Goal: Information Seeking & Learning: Find specific fact

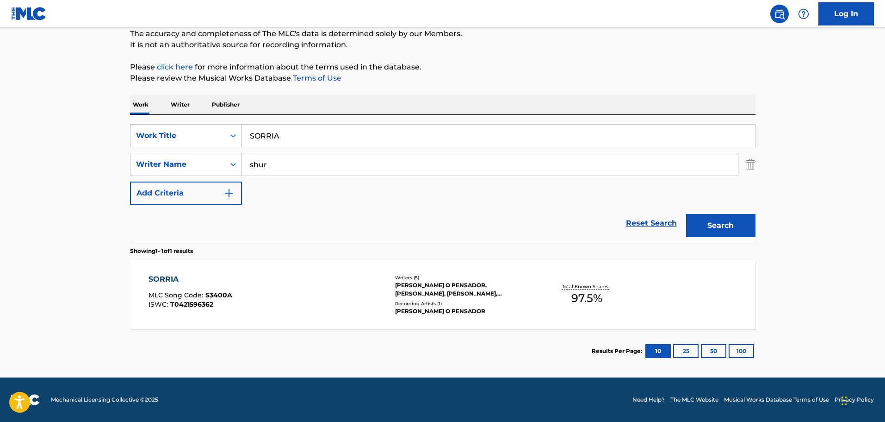
click at [277, 138] on input "SORRIA" at bounding box center [498, 135] width 513 height 22
paste input "UL TOWN"
click at [721, 228] on button "Search" at bounding box center [720, 225] width 69 height 23
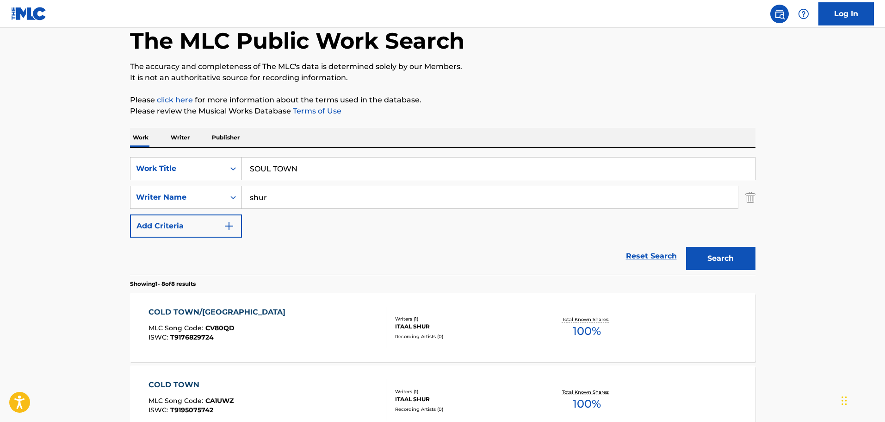
scroll to position [36, 0]
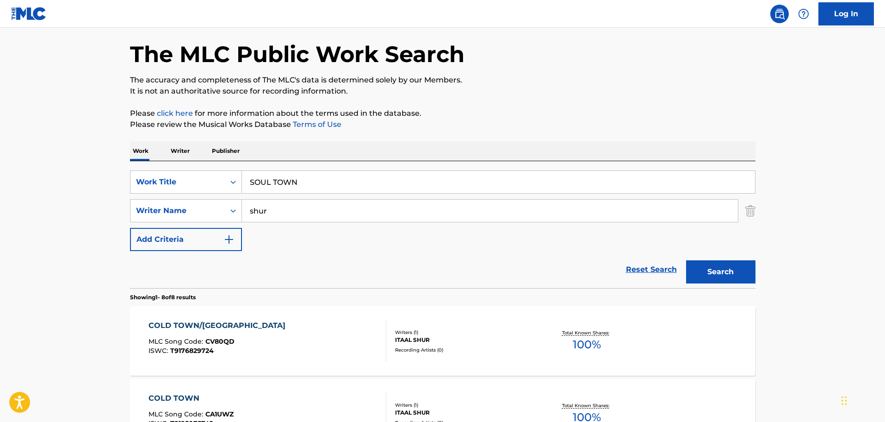
click at [286, 181] on input "SOUL TOWN" at bounding box center [498, 182] width 513 height 22
paste input "TRANGEST THINGS"
click at [716, 272] on button "Search" at bounding box center [720, 271] width 69 height 23
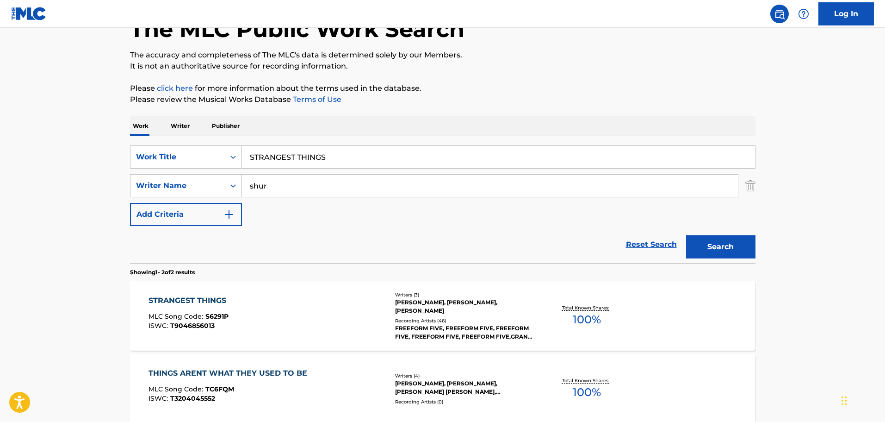
scroll to position [128, 0]
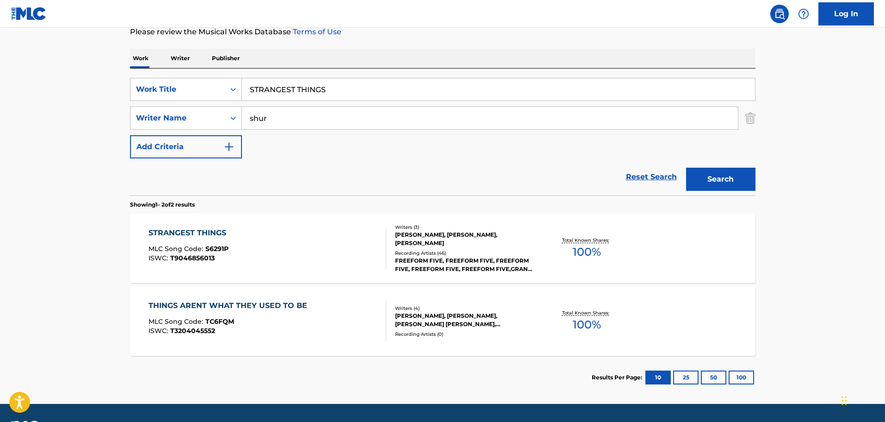
click at [279, 87] on input "STRANGEST THINGS" at bounding box center [498, 89] width 513 height 22
paste input "UBMARINE LOVE"
click at [726, 181] on button "Search" at bounding box center [720, 179] width 69 height 23
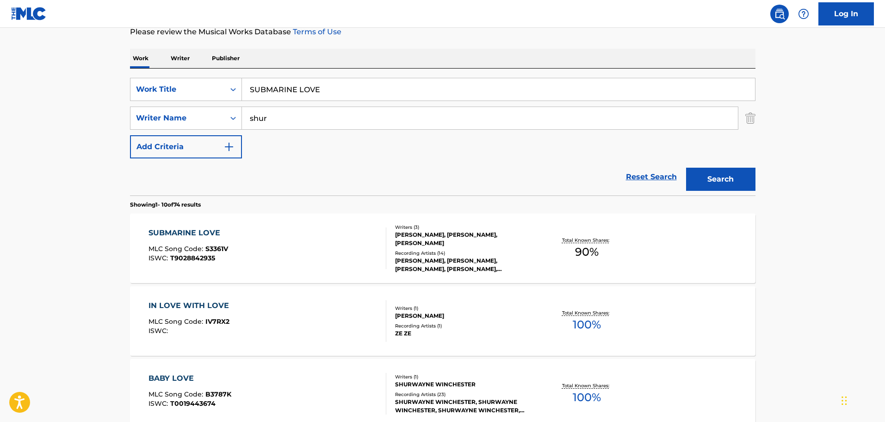
click at [287, 88] on input "SUBMARINE LOVE" at bounding box center [498, 89] width 513 height 22
click at [286, 88] on input "SUBMARINE LOVE" at bounding box center [498, 89] width 513 height 22
paste input "GAR"
click at [718, 173] on button "Search" at bounding box center [720, 179] width 69 height 23
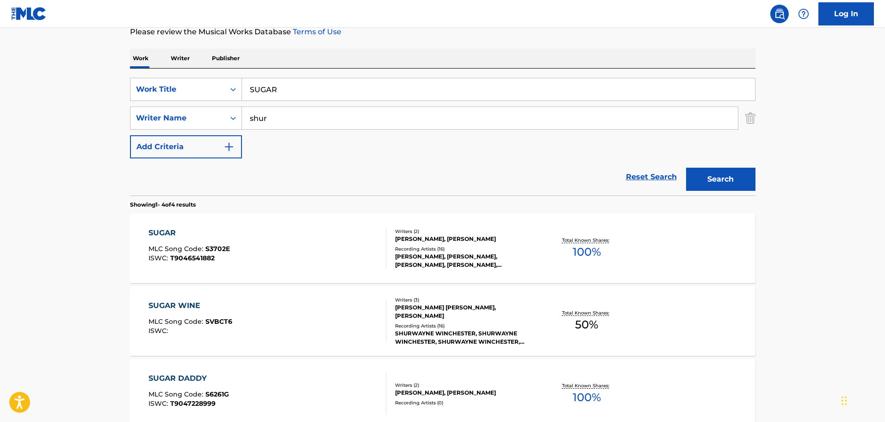
click at [264, 90] on input "SUGAR" at bounding box center [498, 89] width 513 height 22
paste input "DADDY"
click at [731, 177] on button "Search" at bounding box center [720, 179] width 69 height 23
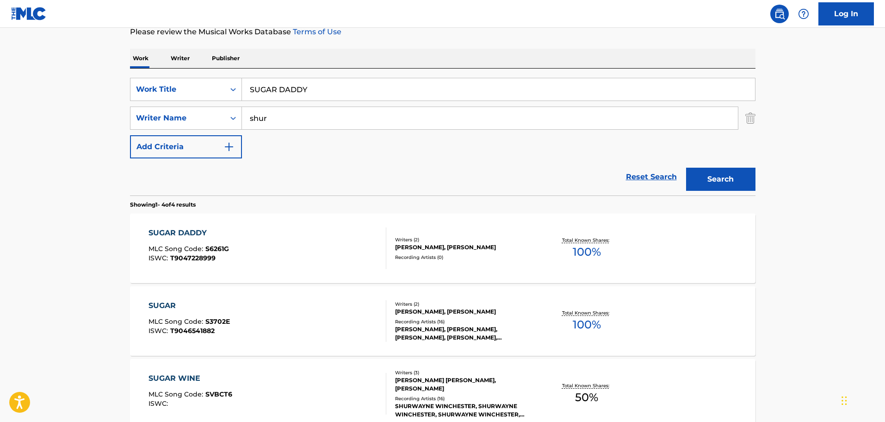
click at [284, 87] on input "SUGAR DADDY" at bounding box center [498, 89] width 513 height 22
paste input "PERNATURAL"
click at [714, 186] on button "Search" at bounding box center [720, 179] width 69 height 23
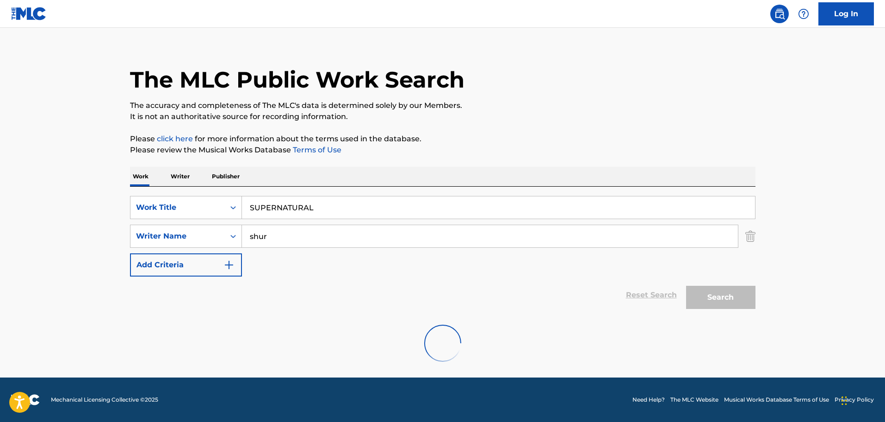
scroll to position [82, 0]
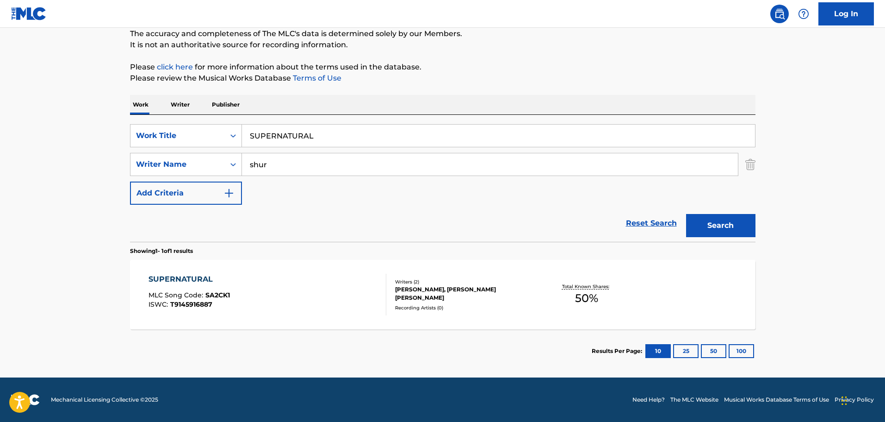
click at [286, 137] on input "SUPERNATURAL" at bounding box center [498, 135] width 513 height 22
paste input "TAKE MY LOVE AND GO"
type input "TAKE MY LOVE AND GO"
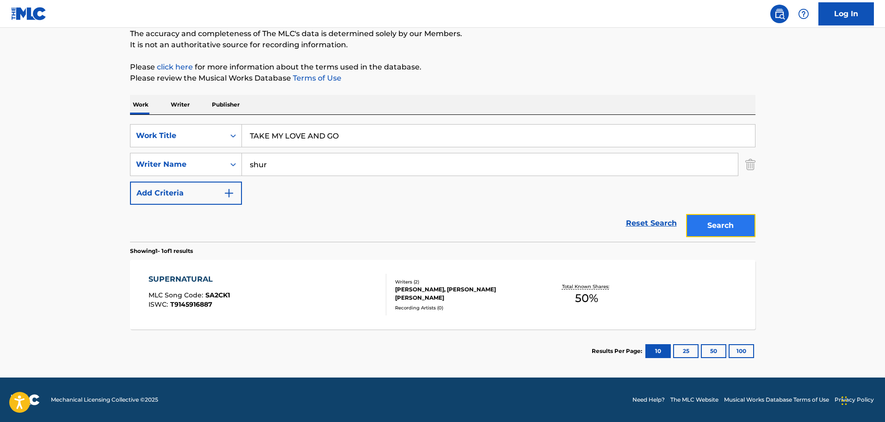
click at [708, 228] on button "Search" at bounding box center [720, 225] width 69 height 23
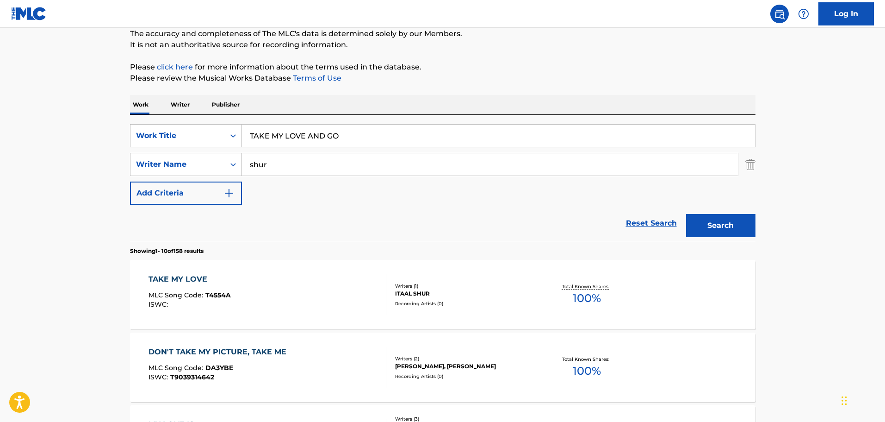
click at [157, 276] on div "TAKE MY LOVE" at bounding box center [190, 279] width 82 height 11
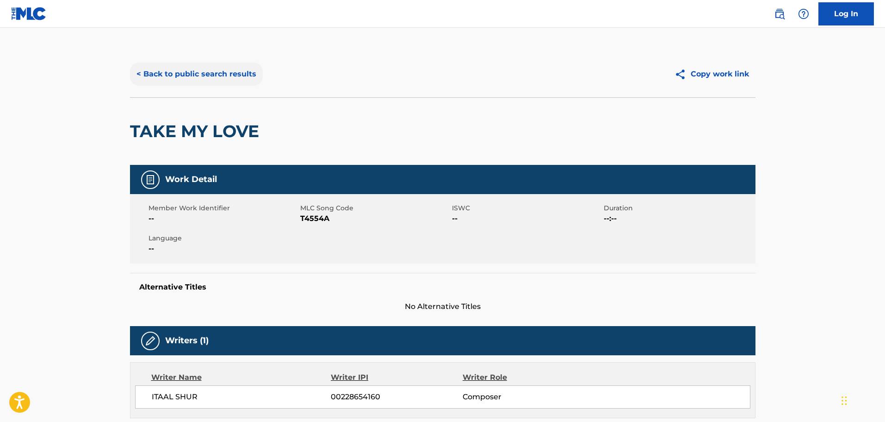
click at [217, 69] on button "< Back to public search results" at bounding box center [196, 73] width 133 height 23
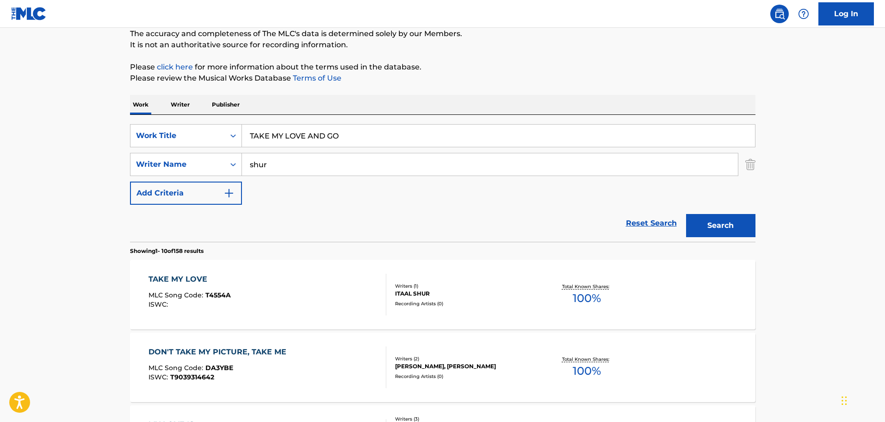
click at [303, 136] on input "TAKE MY LOVE AND GO" at bounding box center [498, 135] width 513 height 22
paste input "EMPESTADE"
click at [716, 226] on button "Search" at bounding box center [720, 225] width 69 height 23
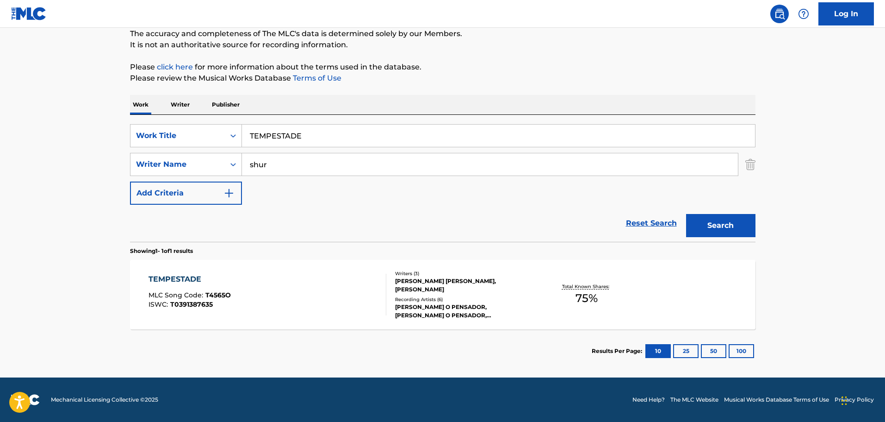
click at [286, 135] on input "TEMPESTADE" at bounding box center [498, 135] width 513 height 22
paste input "HEME FROM BIG MUFF"
click at [738, 224] on button "Search" at bounding box center [720, 225] width 69 height 23
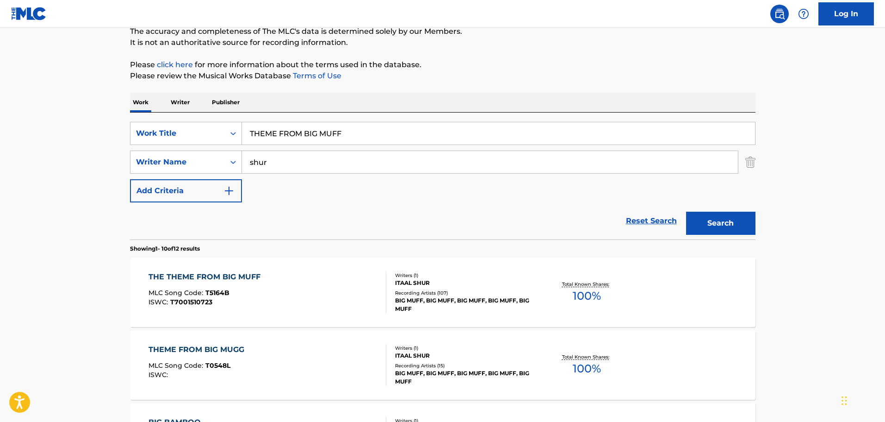
scroll to position [0, 0]
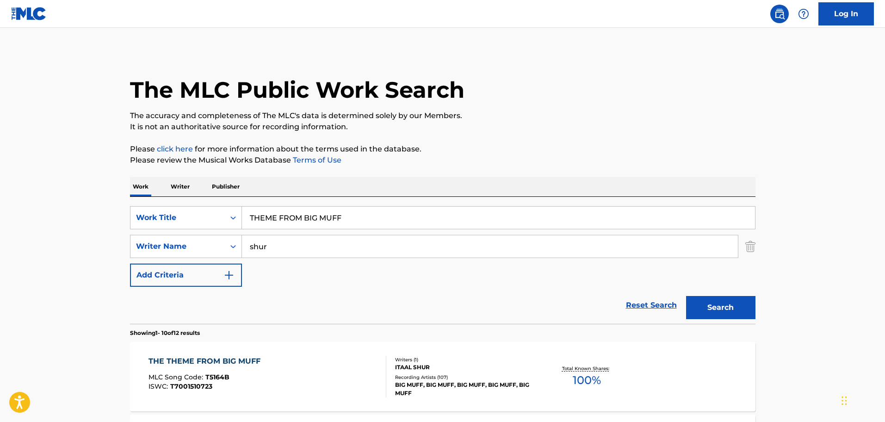
click at [281, 218] on input "THEME FROM BIG MUFF" at bounding box center [498, 217] width 513 height 22
click at [282, 218] on input "THEME FROM BIG MUFF" at bounding box center [498, 217] width 513 height 22
paste input "WAY I FEEL"
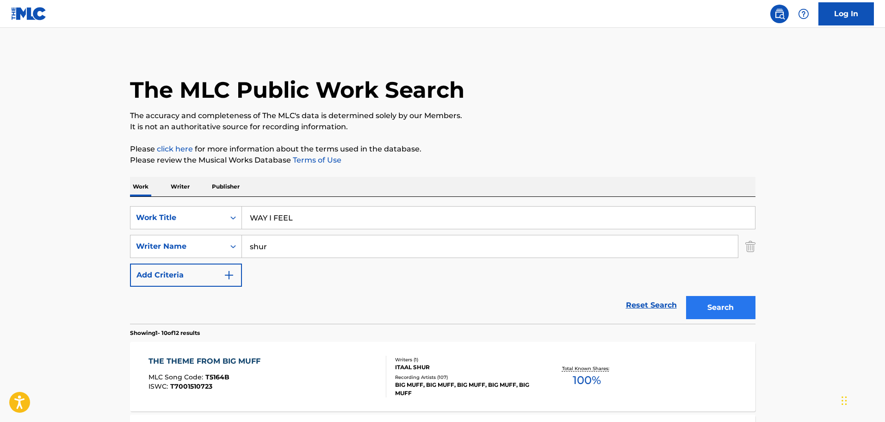
type input "WAY I FEEL"
click at [712, 311] on button "Search" at bounding box center [720, 307] width 69 height 23
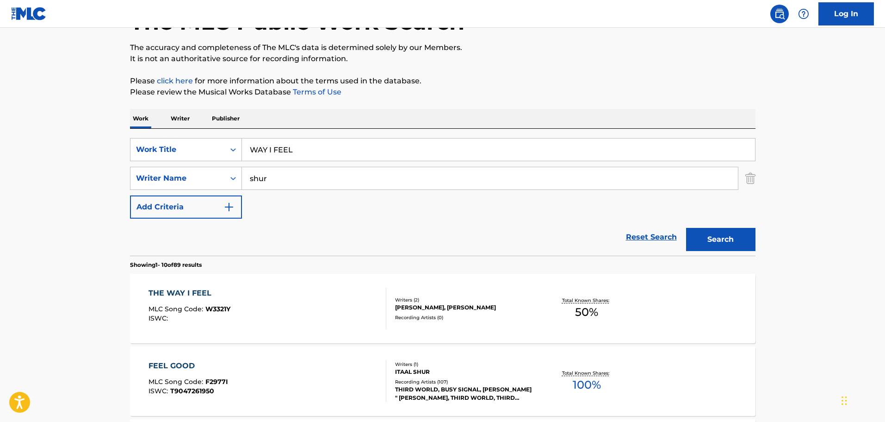
scroll to position [185, 0]
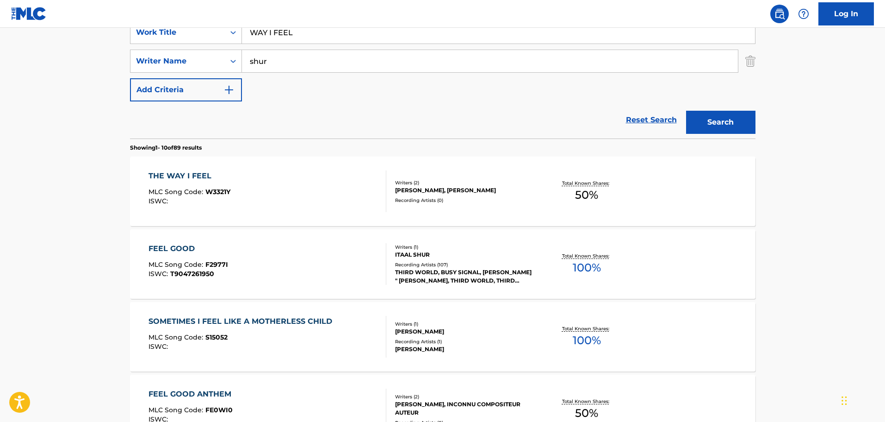
click at [199, 171] on div "THE WAY I FEEL" at bounding box center [190, 175] width 82 height 11
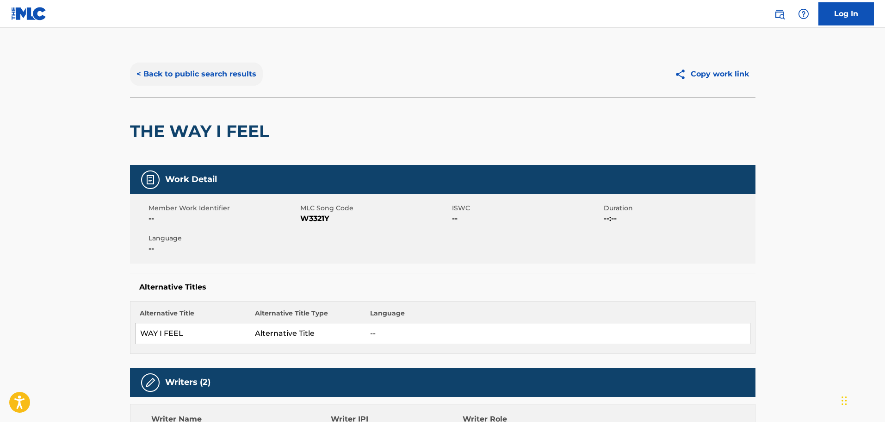
click at [214, 78] on button "< Back to public search results" at bounding box center [196, 73] width 133 height 23
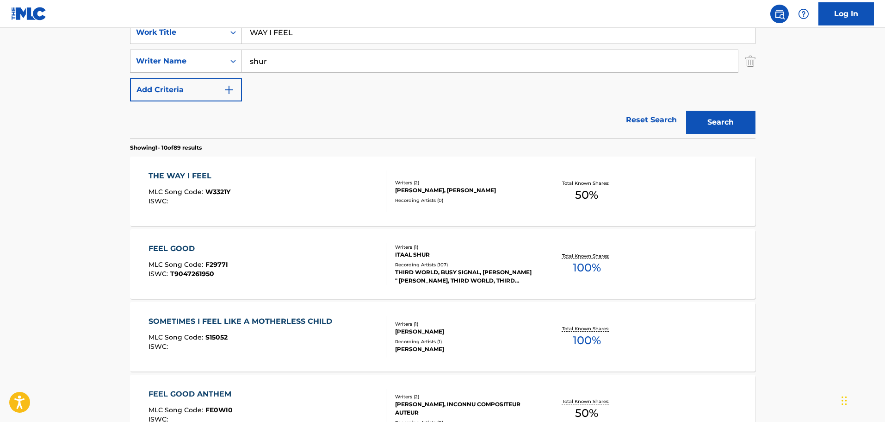
click at [284, 33] on input "WAY I FEEL" at bounding box center [498, 32] width 513 height 22
paste input "TIL I GET TO YOU"
type input "TIL I GET TO YOU"
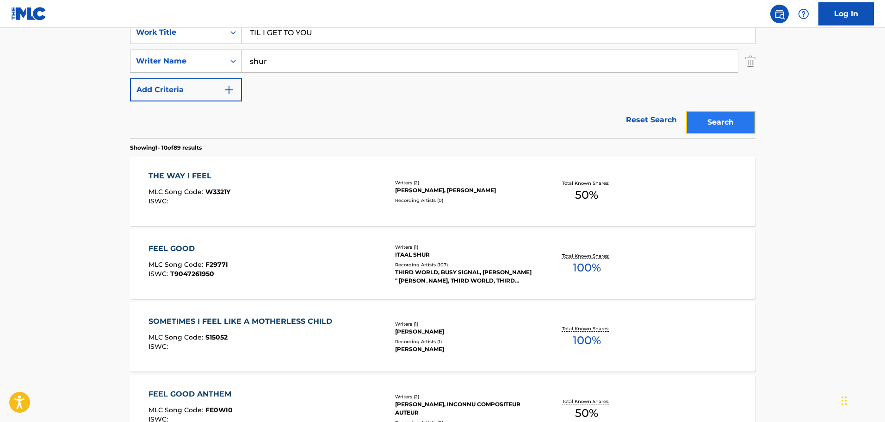
click at [725, 125] on button "Search" at bounding box center [720, 122] width 69 height 23
